Goal: Register for event/course

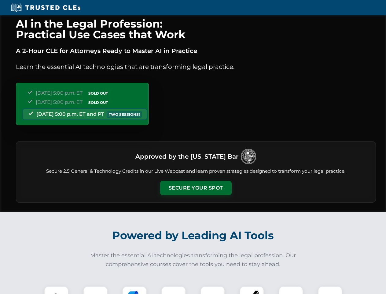
click at [196, 188] on button "Secure Your Spot" at bounding box center [196, 188] width 72 height 14
click at [56, 290] on img at bounding box center [56, 298] width 18 height 18
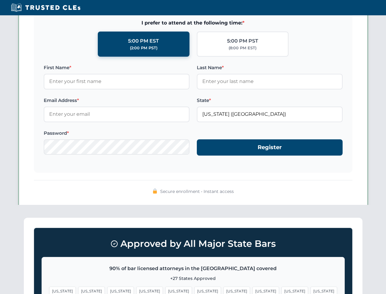
click at [224, 290] on span "[US_STATE]" at bounding box center [237, 290] width 27 height 9
click at [282, 290] on span "[US_STATE]" at bounding box center [295, 290] width 27 height 9
